Goal: Task Accomplishment & Management: Complete application form

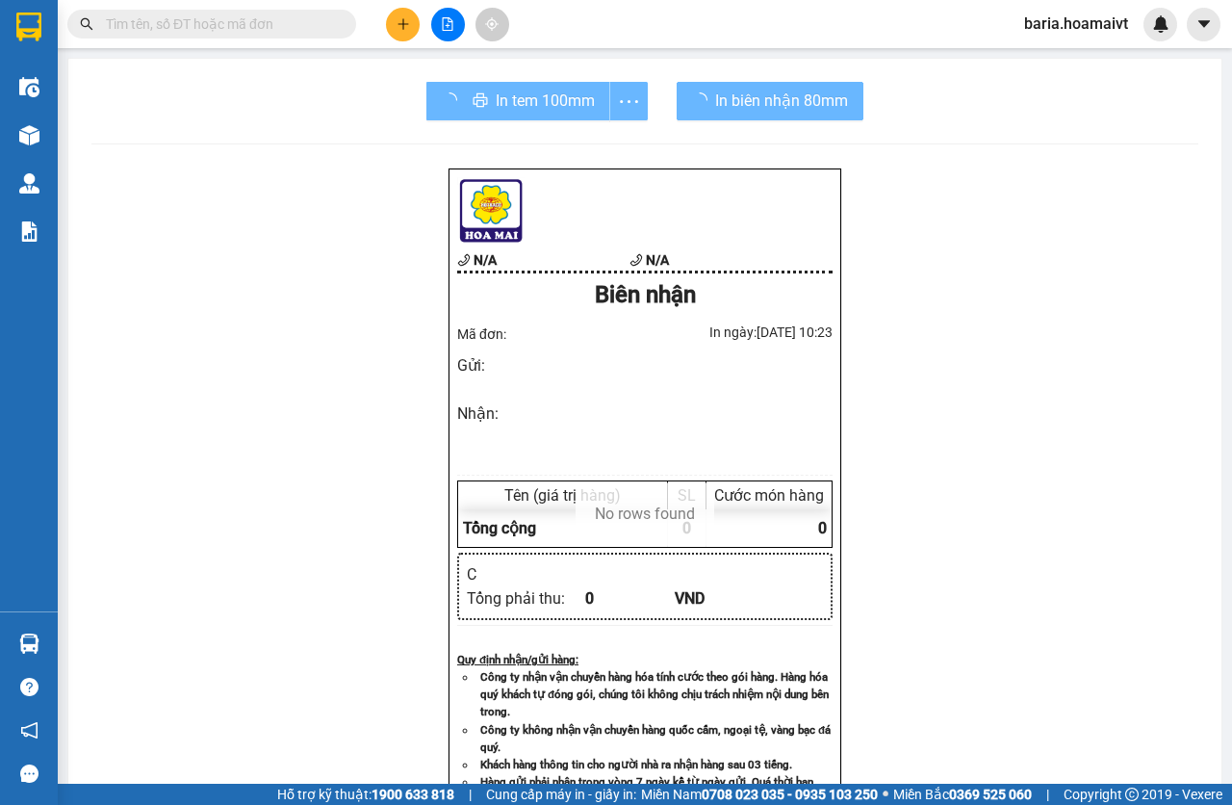
click at [498, 117] on div "In tem 100mm" at bounding box center [536, 101] width 221 height 38
click at [508, 105] on div "In tem 100mm" at bounding box center [536, 101] width 221 height 38
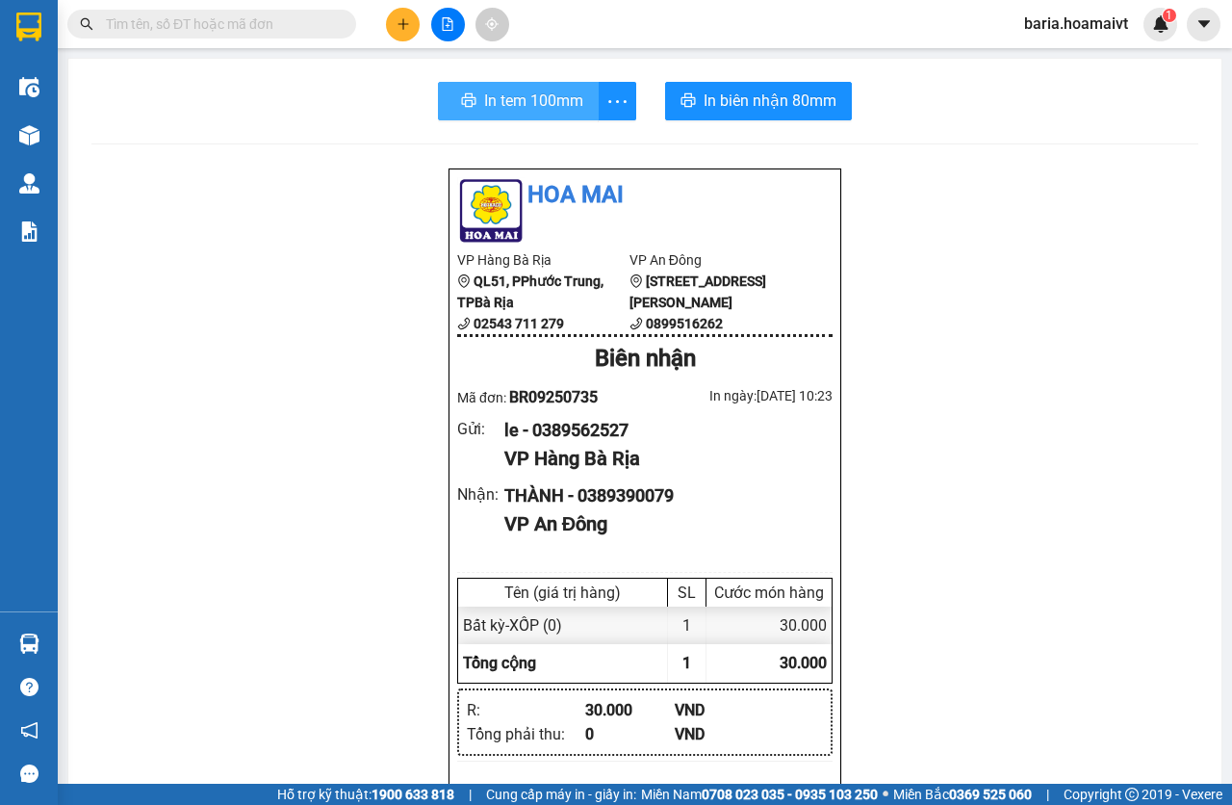
click at [508, 105] on span "In tem 100mm" at bounding box center [533, 101] width 99 height 24
click at [397, 20] on icon "plus" at bounding box center [403, 23] width 13 height 13
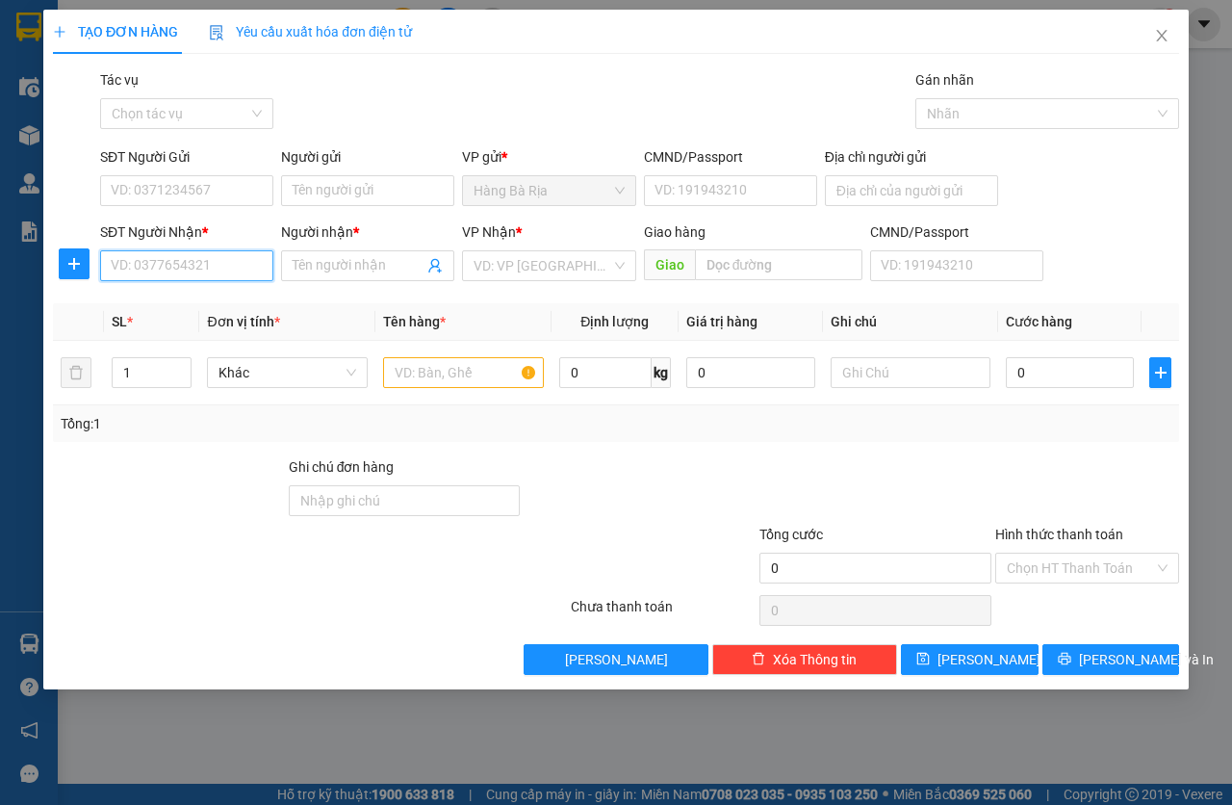
click at [205, 257] on input "SĐT Người Nhận *" at bounding box center [186, 265] width 173 height 31
drag, startPoint x: 224, startPoint y: 206, endPoint x: 245, endPoint y: 198, distance: 22.5
click at [225, 206] on div "SĐT Người Gửi VD: 0371234567" at bounding box center [186, 179] width 173 height 67
click at [246, 197] on input "SĐT Người Gửi" at bounding box center [186, 190] width 173 height 31
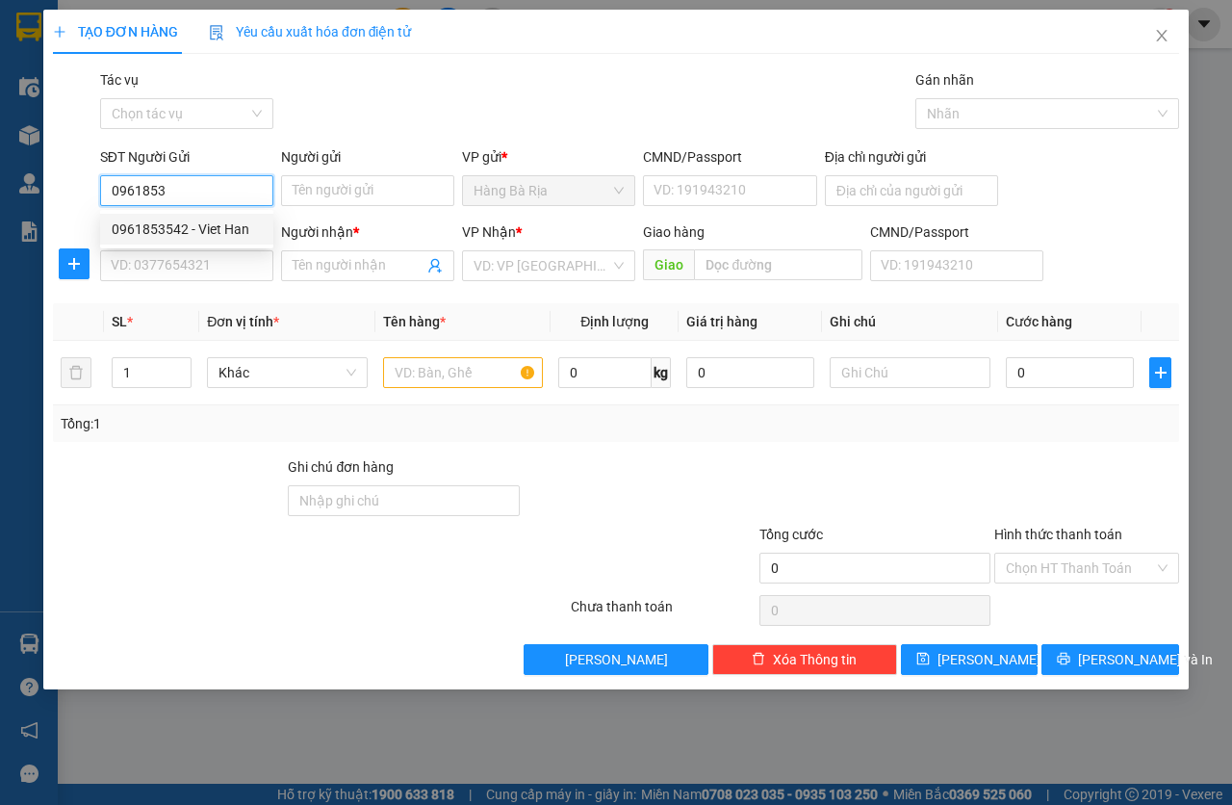
click at [198, 221] on div "0961853542 - Viet Han" at bounding box center [187, 228] width 150 height 21
type input "0961853542"
type input "Viet Han"
type input "001176045699"
type input "0906438368"
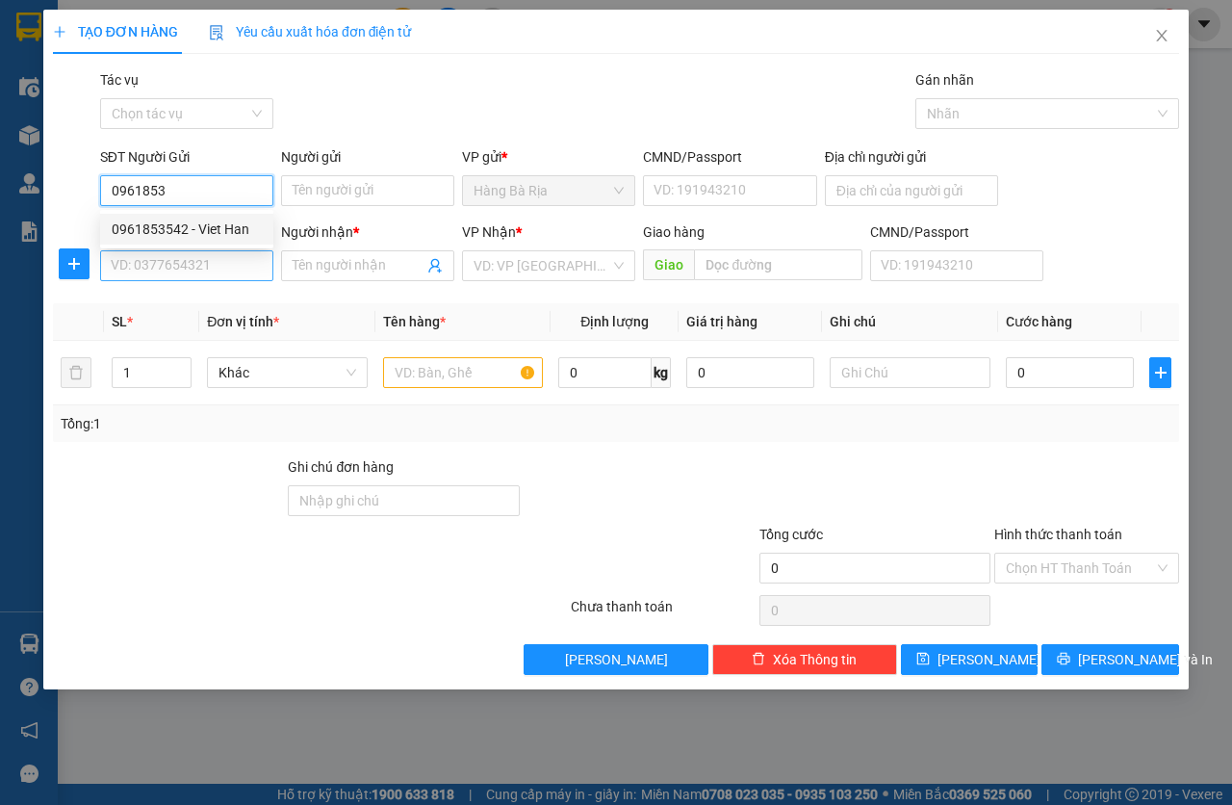
type input "Bamboo"
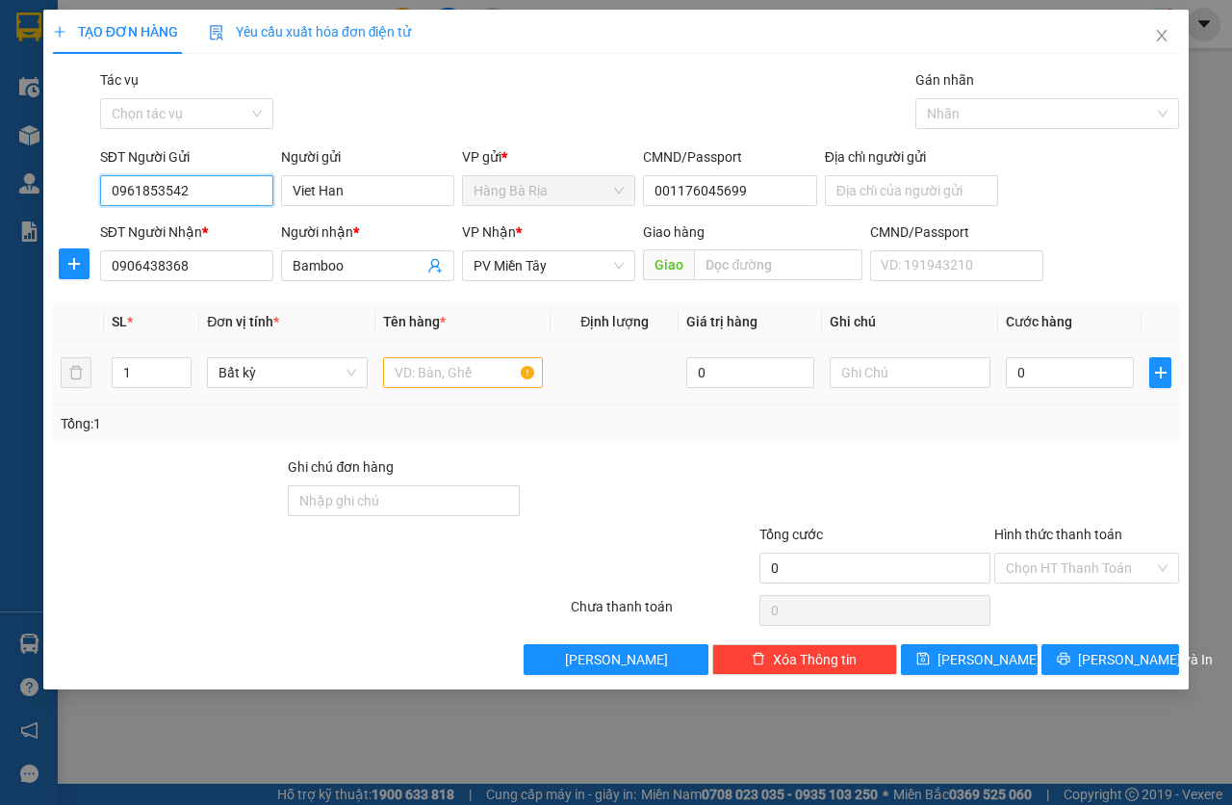
type input "0961853542"
click at [422, 382] on input "text" at bounding box center [463, 372] width 161 height 31
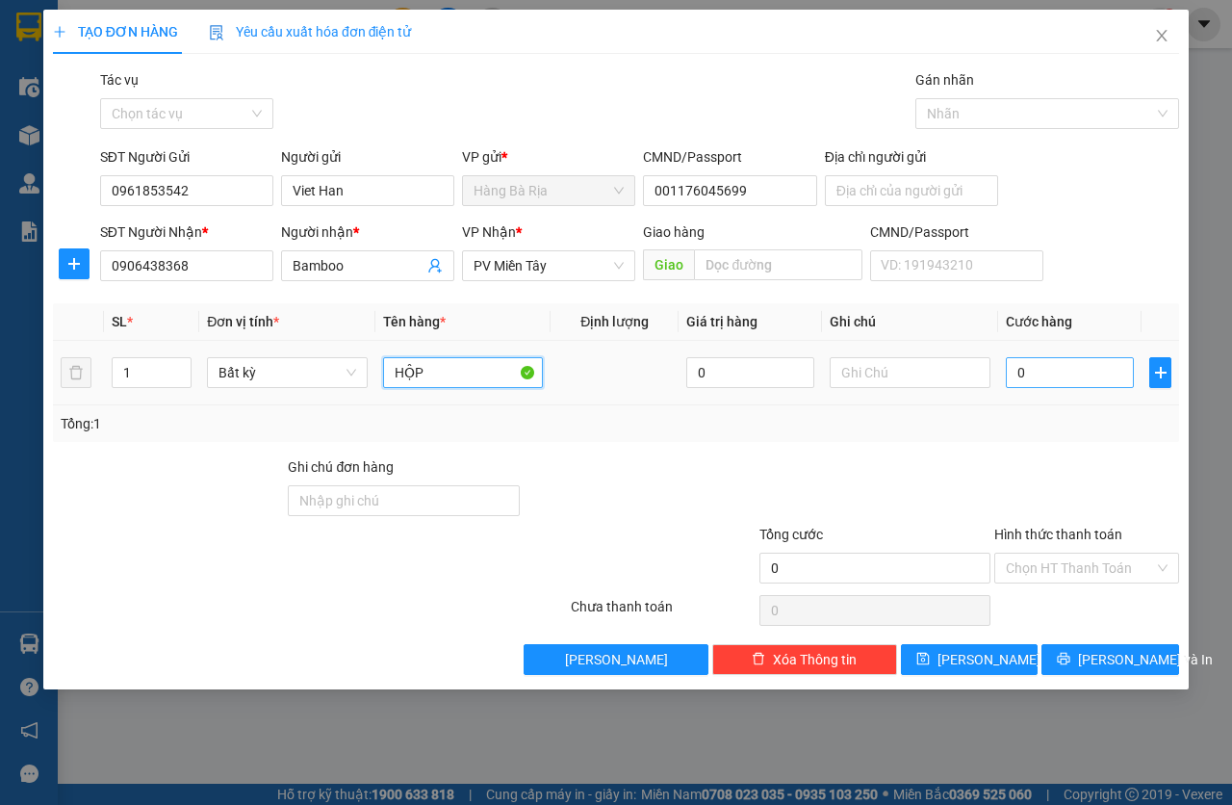
type input "HỘP"
click at [1061, 366] on input "0" at bounding box center [1070, 372] width 128 height 31
type input "3"
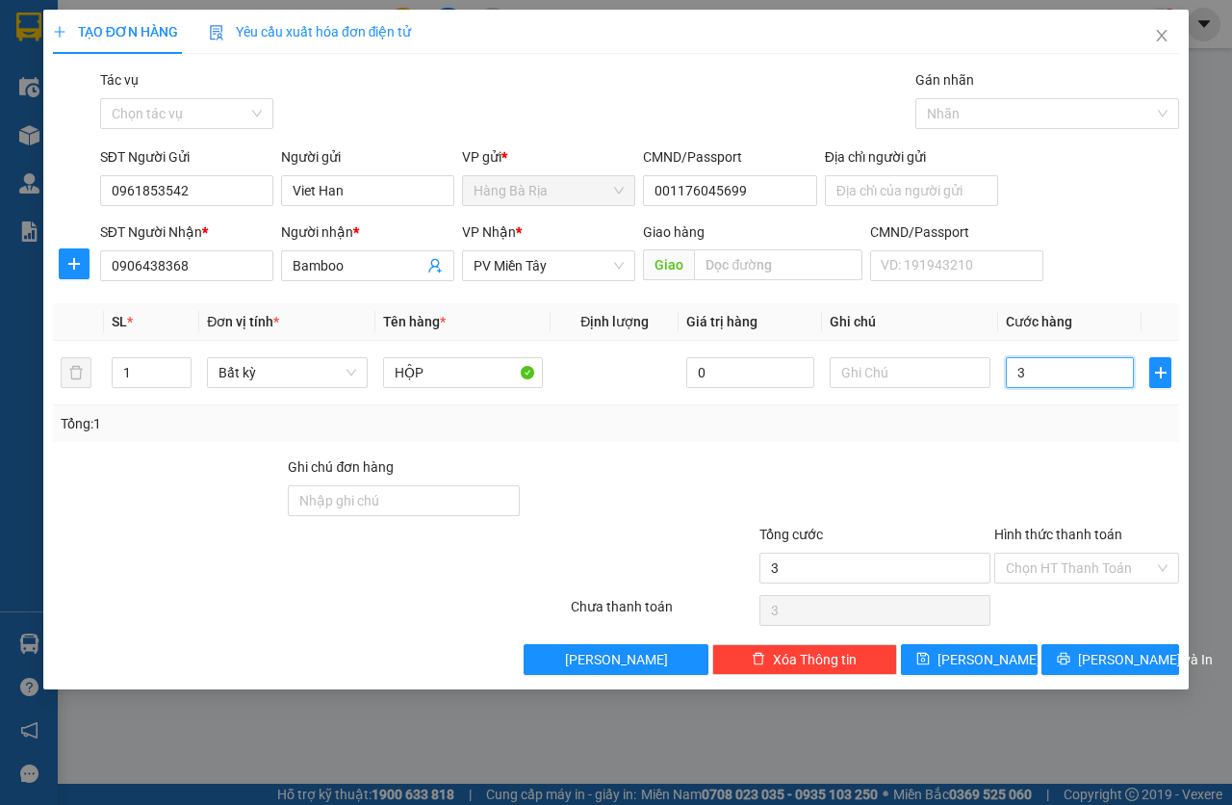
type input "30"
click at [1039, 563] on input "Hình thức thanh toán" at bounding box center [1080, 567] width 148 height 29
type input "30.000"
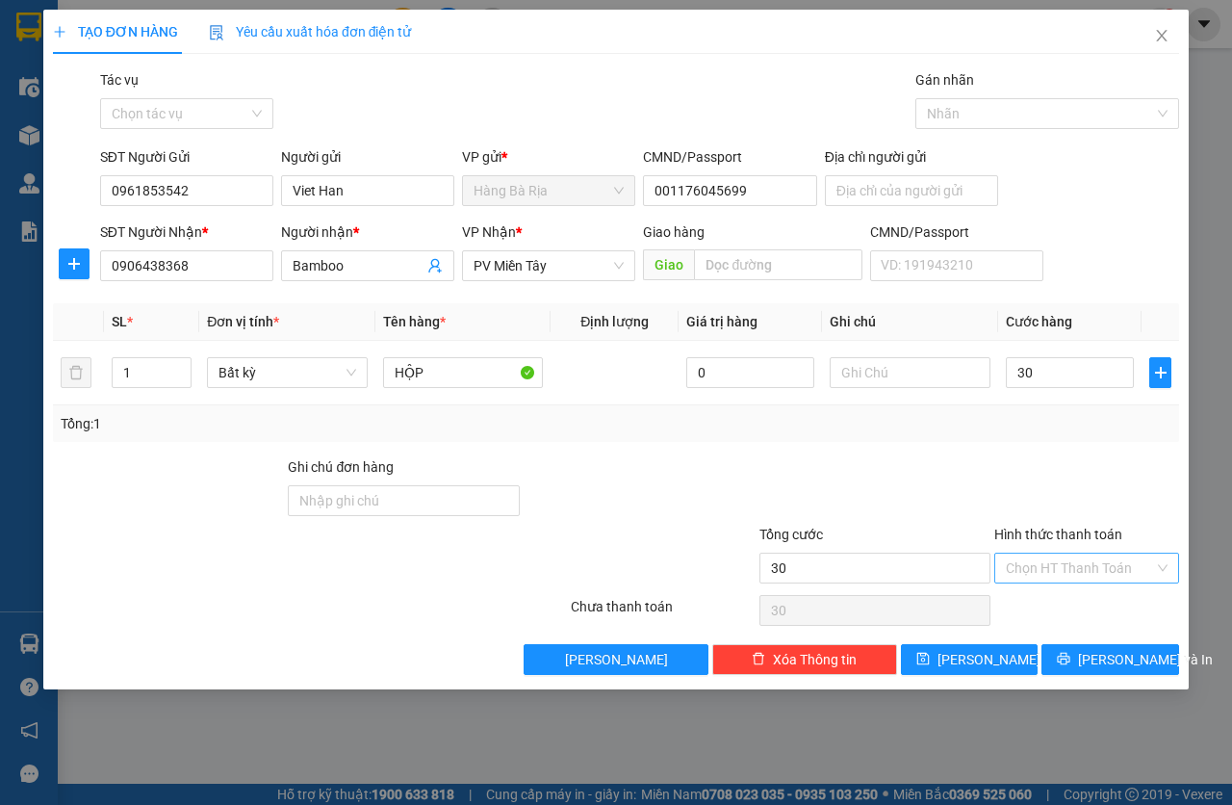
type input "30.000"
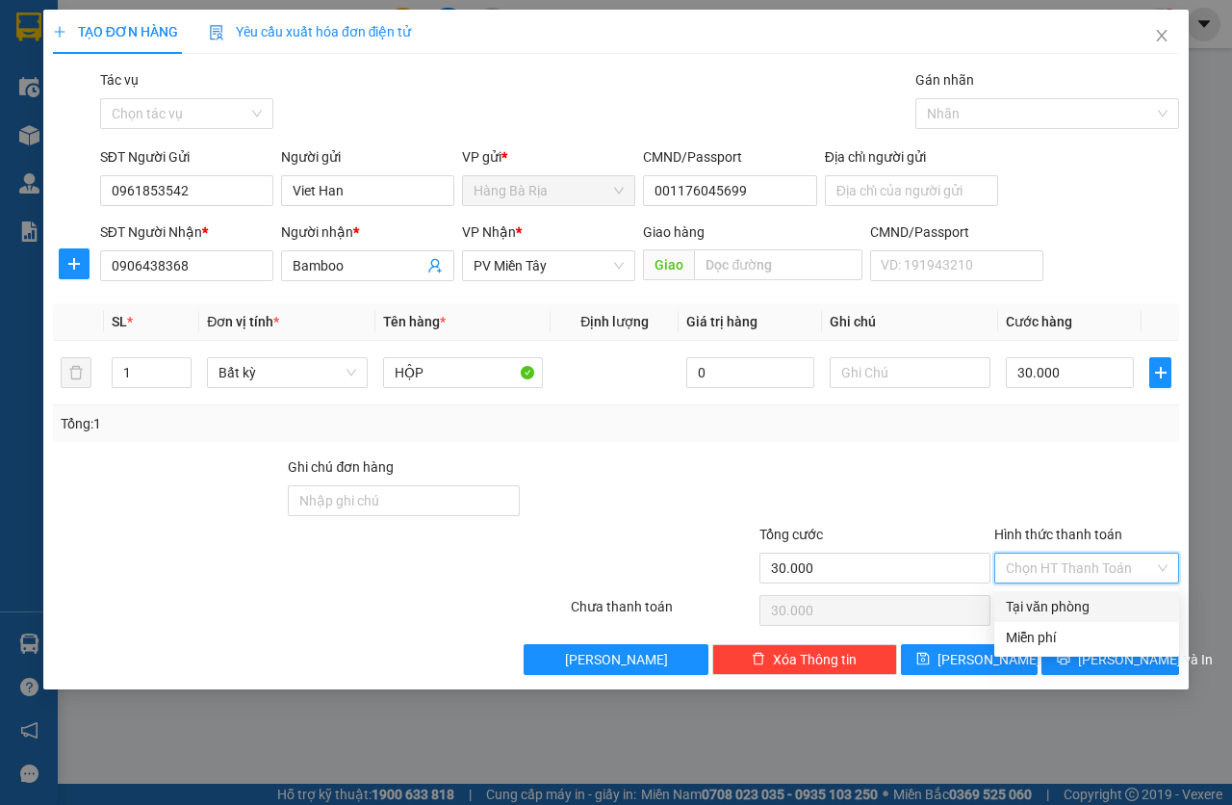
click at [1039, 596] on div "Tại văn phòng" at bounding box center [1086, 606] width 185 height 31
type input "0"
click at [1070, 666] on span "printer" at bounding box center [1063, 659] width 13 height 15
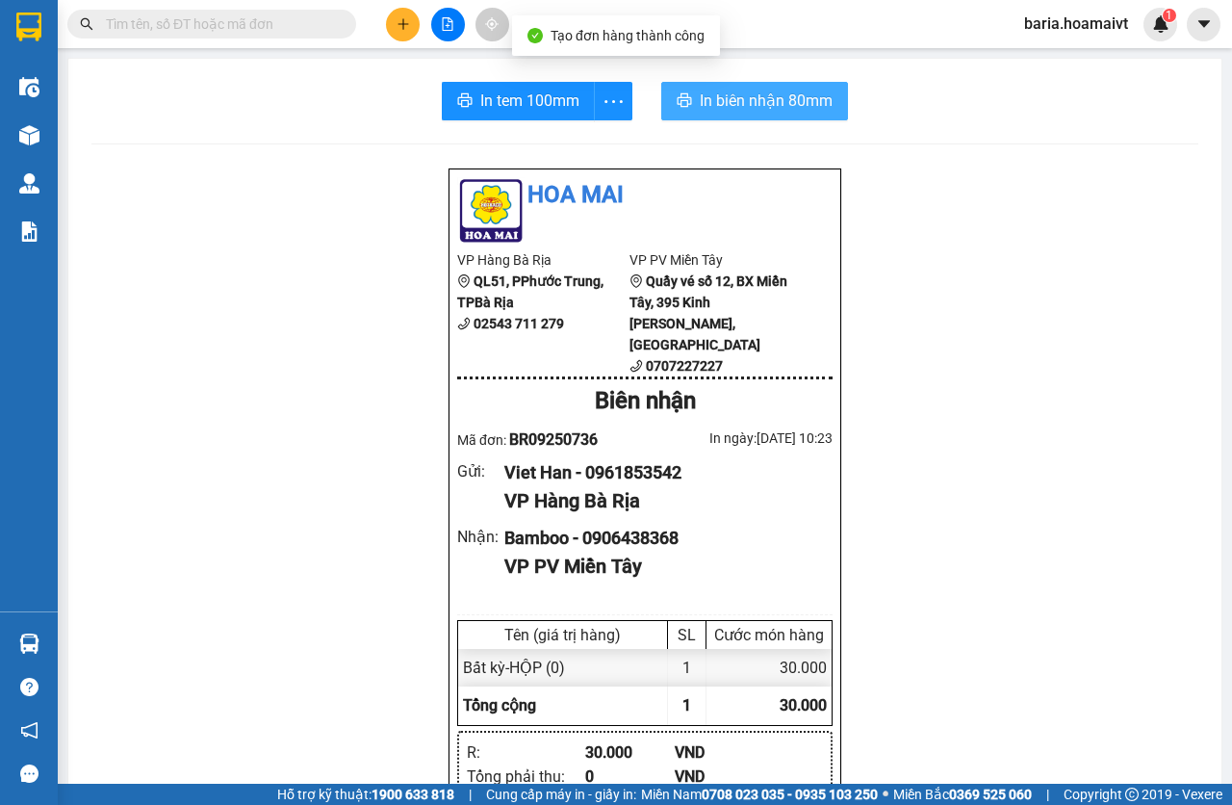
click at [707, 100] on span "In biên nhận 80mm" at bounding box center [766, 101] width 133 height 24
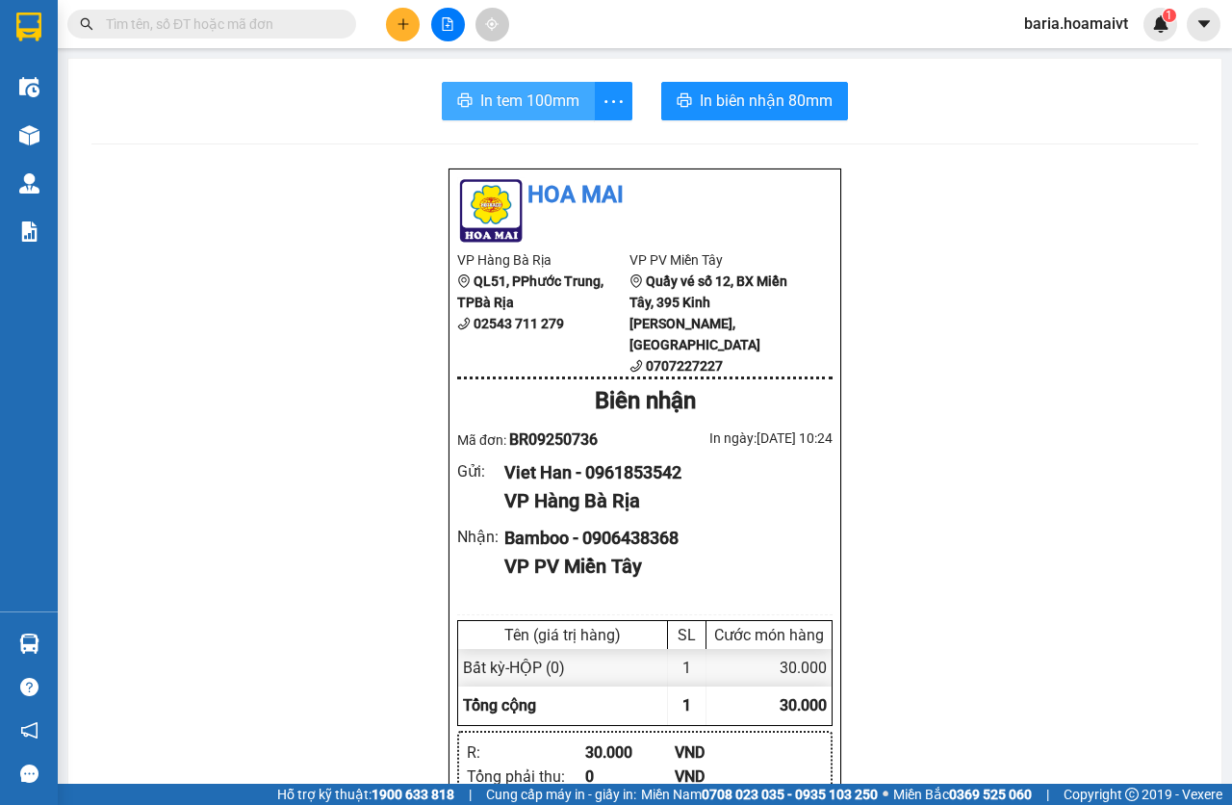
click at [576, 118] on div "In tem 100mm In biên nhận 80mm Hoa Mai VP Hàng Bà Rịa QL51, PPhước Trung, TP…" at bounding box center [644, 766] width 1153 height 1414
click at [574, 114] on button "In tem 100mm" at bounding box center [518, 101] width 153 height 38
